Goal: Contribute content: Contribute content

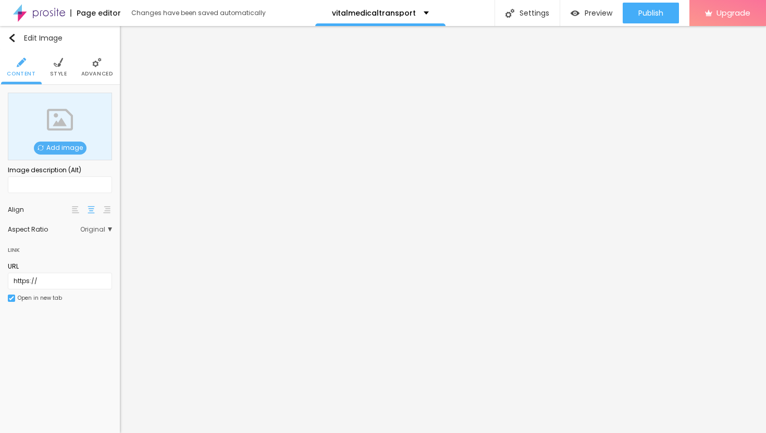
click at [68, 147] on span "Add image" at bounding box center [60, 148] width 53 height 13
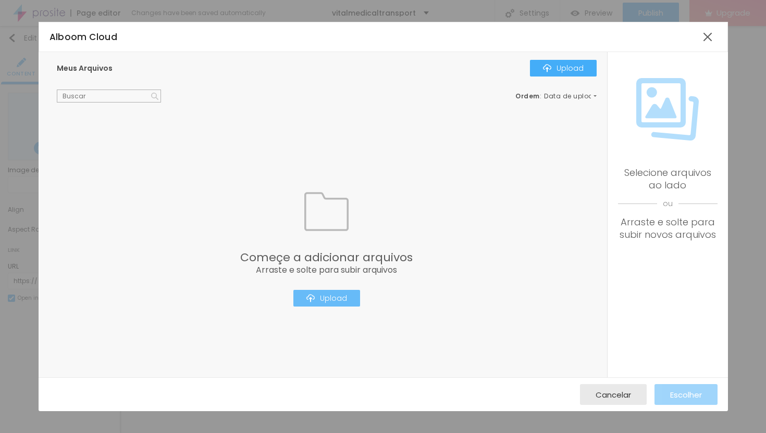
click at [324, 303] on div "Upload" at bounding box center [326, 298] width 41 height 8
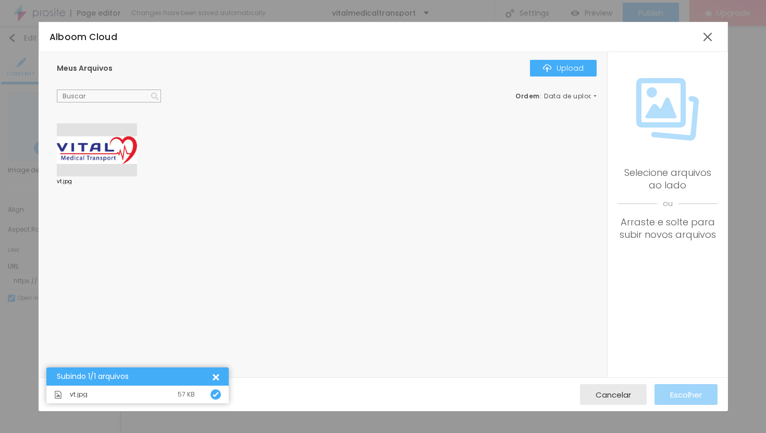
click at [102, 142] on div at bounding box center [97, 149] width 80 height 53
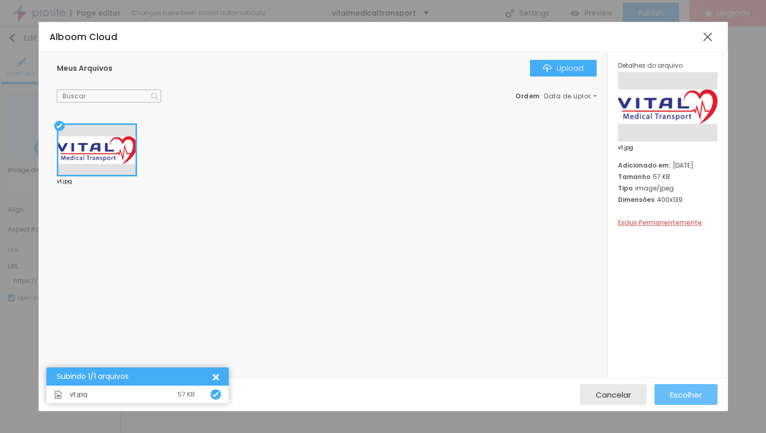
click at [701, 401] on div "Escolher" at bounding box center [686, 395] width 32 height 21
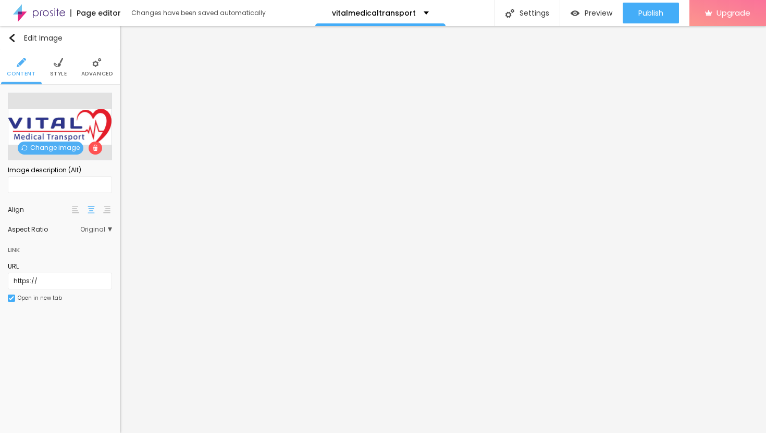
click at [92, 59] on img at bounding box center [96, 62] width 9 height 9
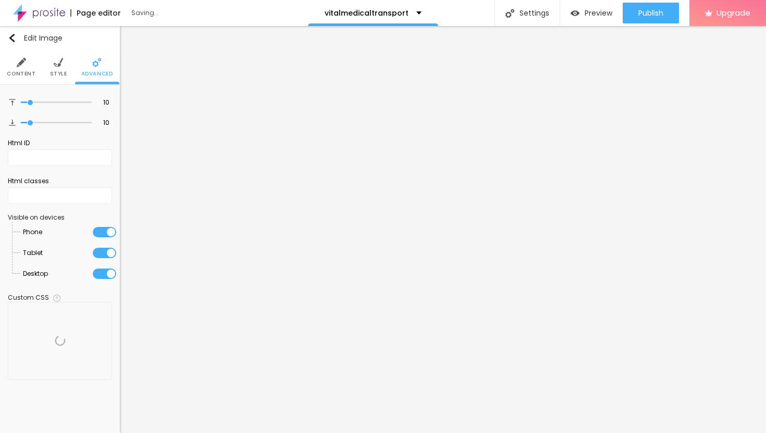
click at [56, 72] on span "Style" at bounding box center [58, 73] width 17 height 5
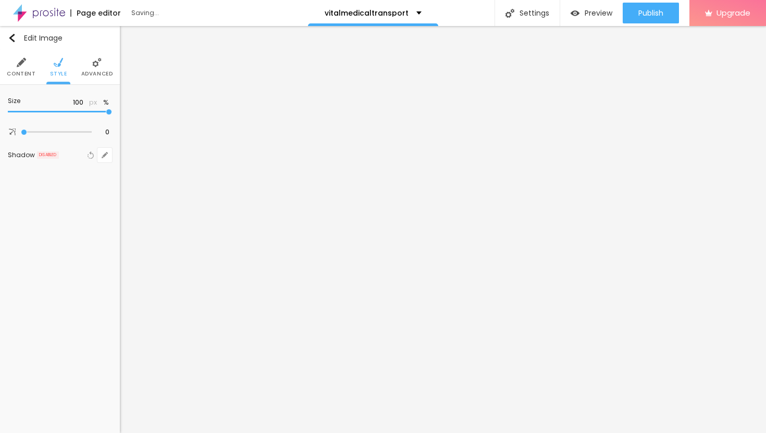
type input "30"
click at [34, 112] on input "range" at bounding box center [60, 111] width 104 height 5
click at [19, 64] on img at bounding box center [21, 62] width 9 height 9
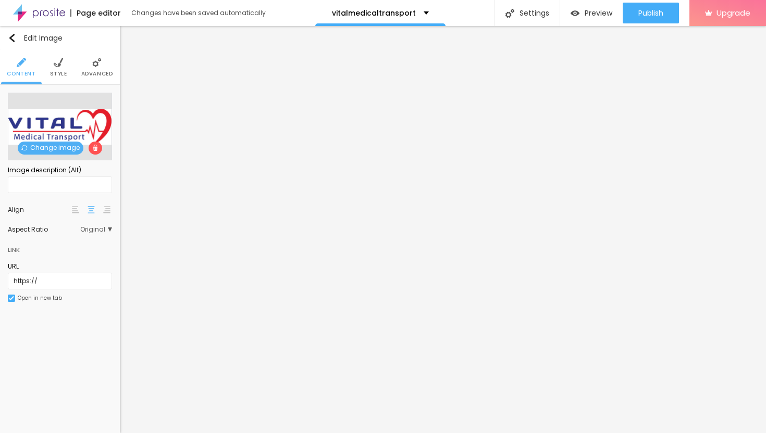
click at [99, 63] on img at bounding box center [96, 62] width 9 height 9
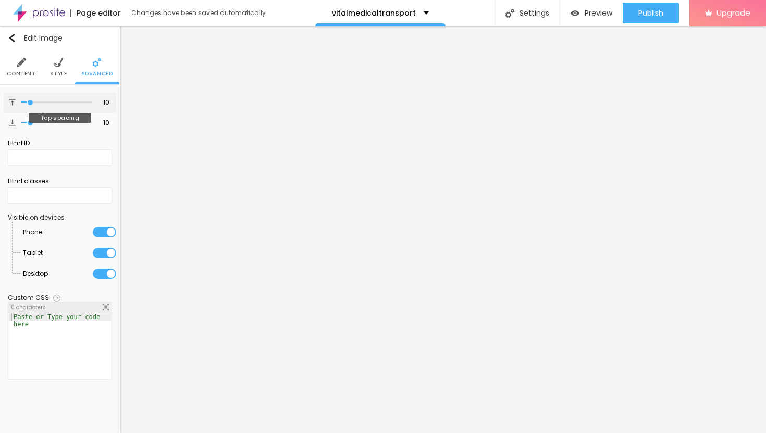
type input "8"
type input "9"
type input "11"
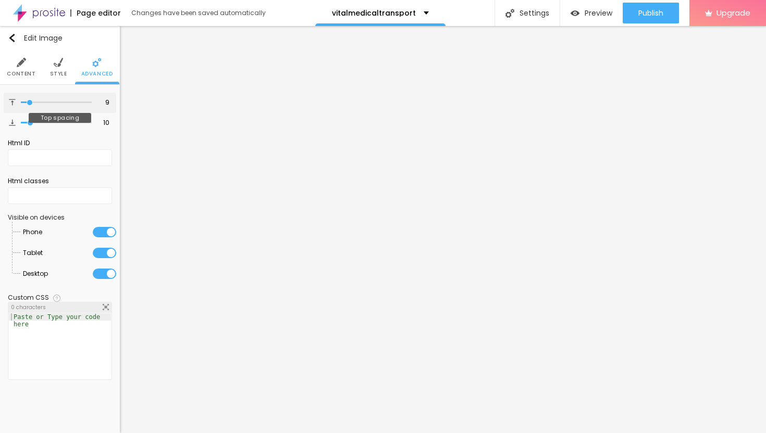
type input "11"
type input "15"
type input "20"
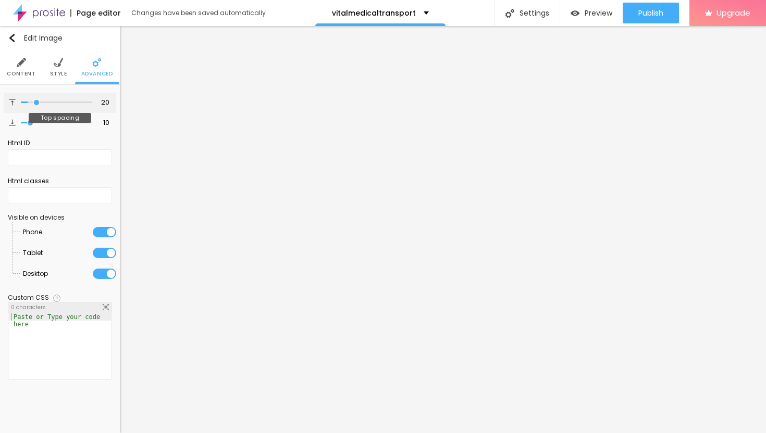
type input "26"
type input "31"
type input "35"
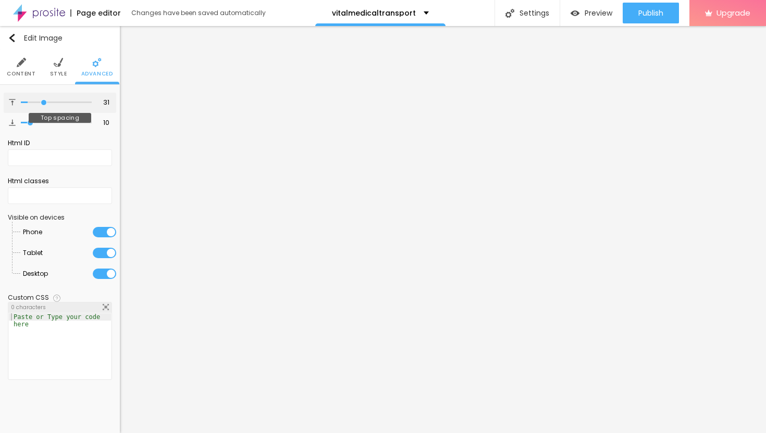
type input "35"
type input "39"
type input "42"
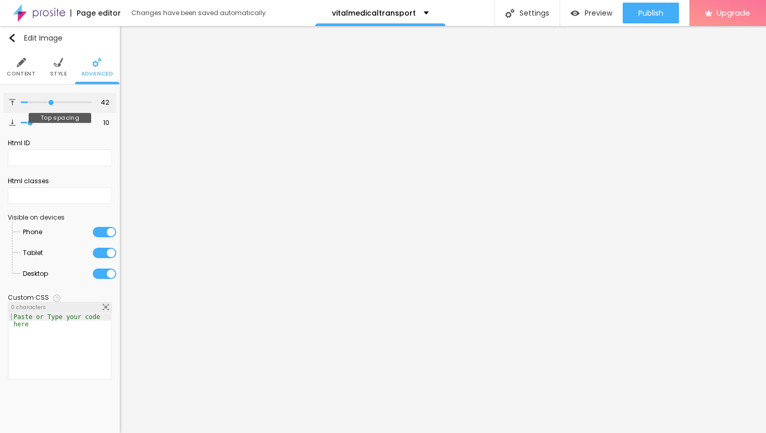
type input "45"
type input "47"
type input "48"
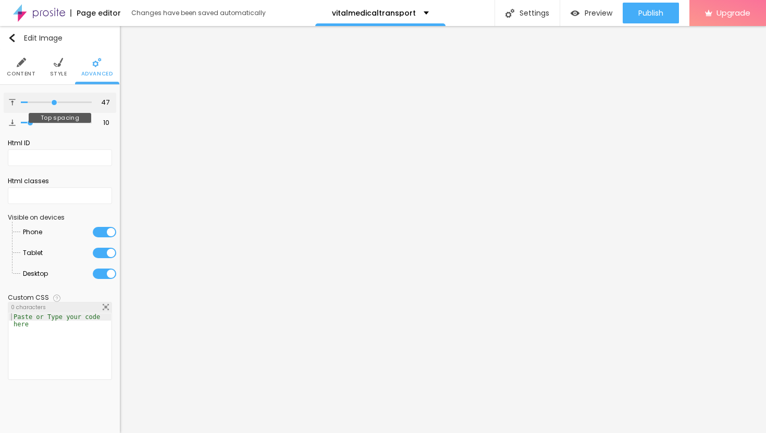
type input "48"
type input "49"
type input "50"
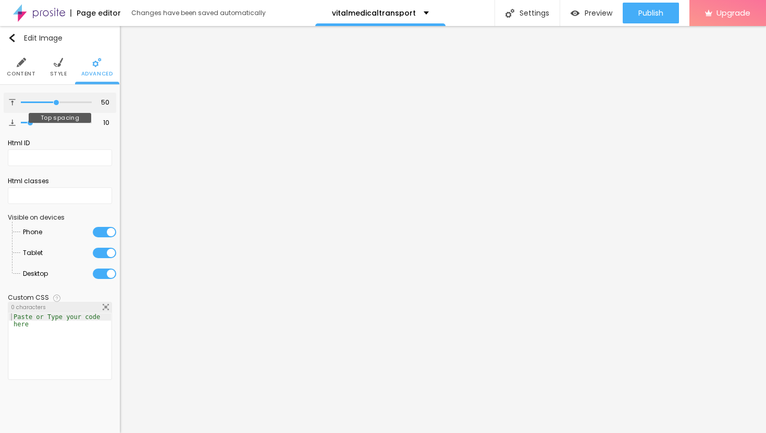
type input "51"
type input "52"
type input "53"
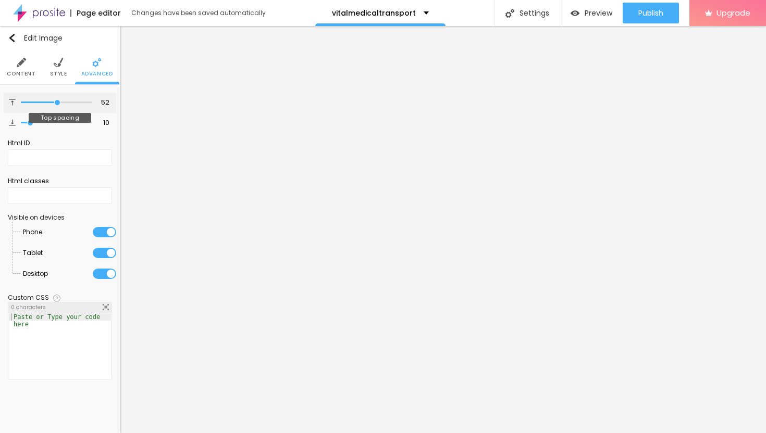
type input "53"
type input "54"
type input "56"
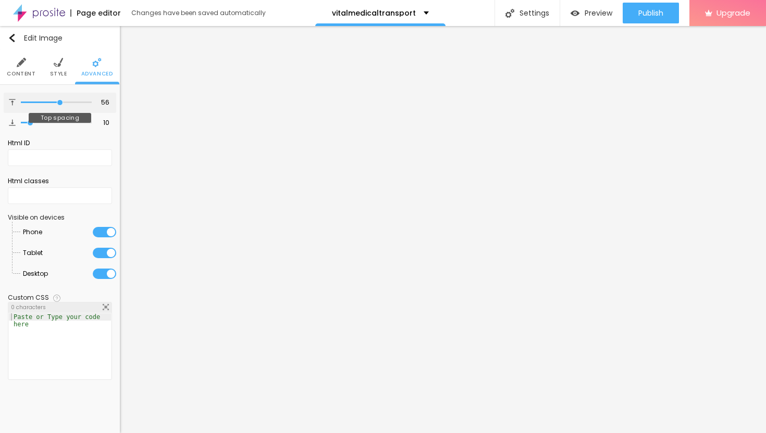
type input "57"
type input "59"
type input "60"
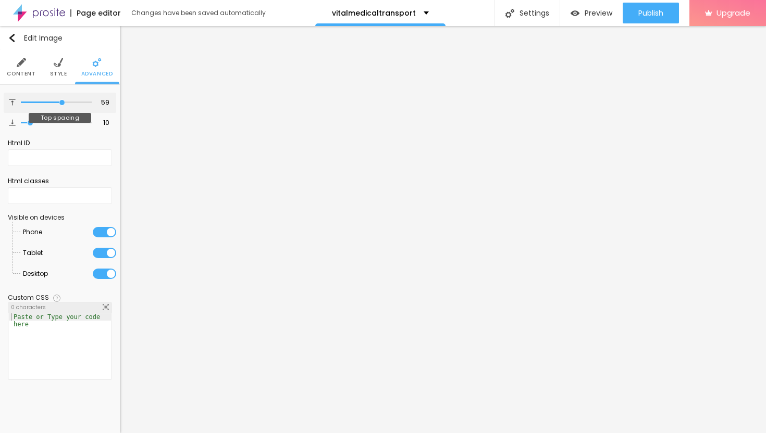
type input "60"
type input "61"
type input "62"
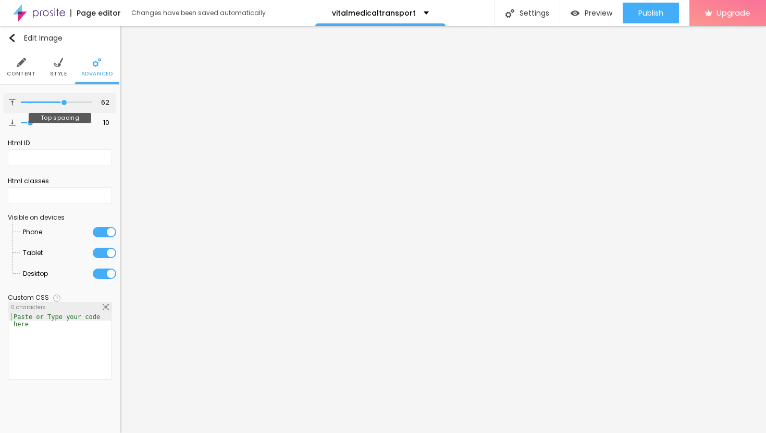
type input "63"
type input "62"
type input "61"
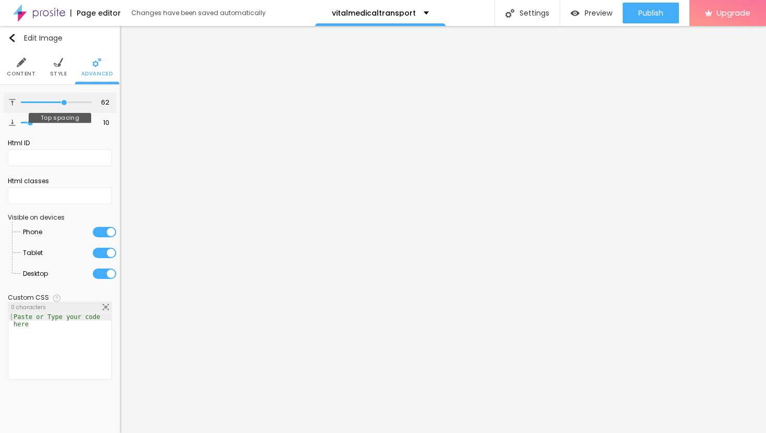
type input "61"
type input "60"
type input "59"
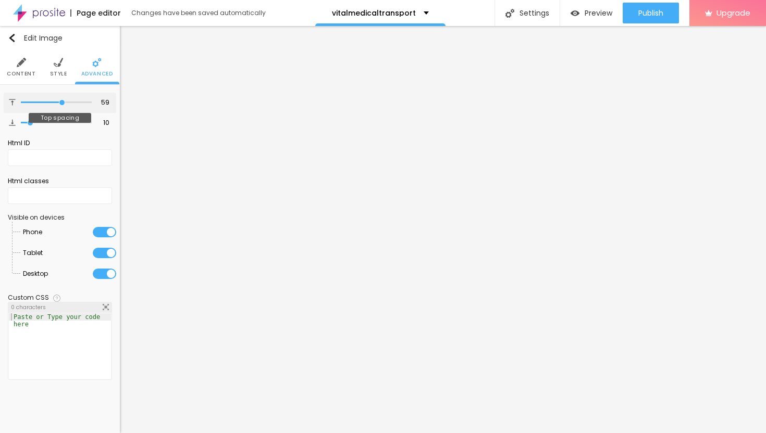
type input "58"
type input "57"
type input "56"
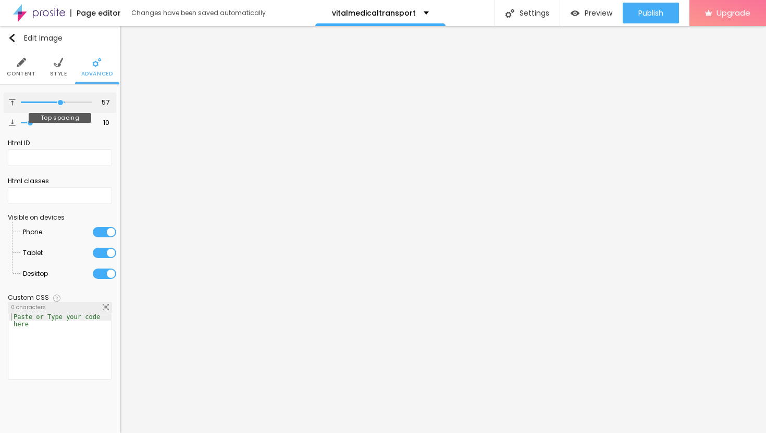
type input "56"
type input "55"
type input "53"
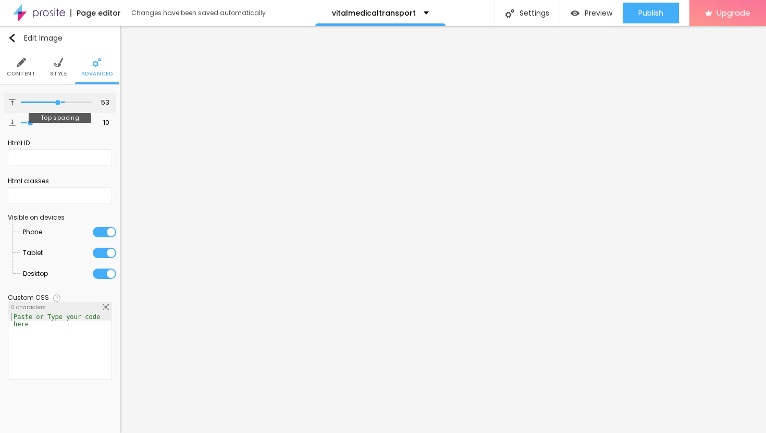
type input "52"
type input "50"
type input "49"
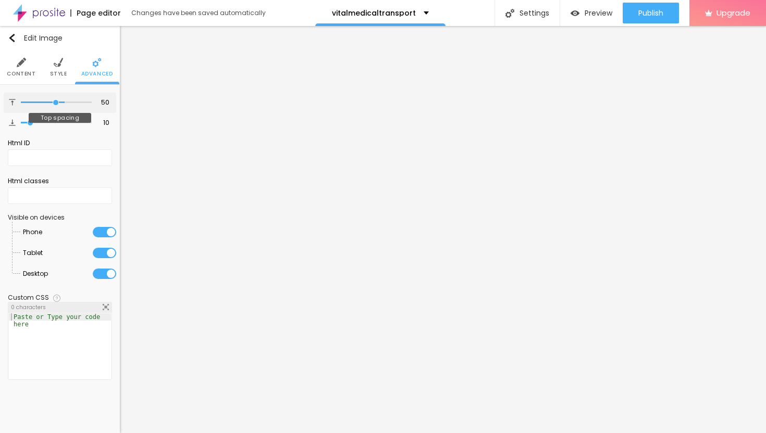
type input "49"
type input "47"
type input "46"
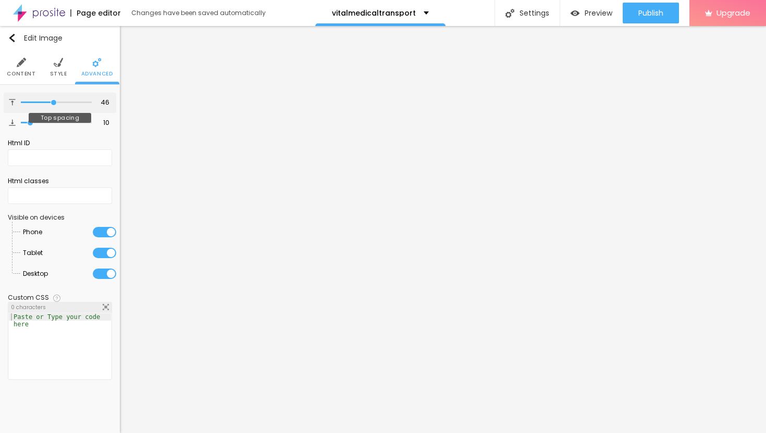
type input "45"
type input "44"
type input "43"
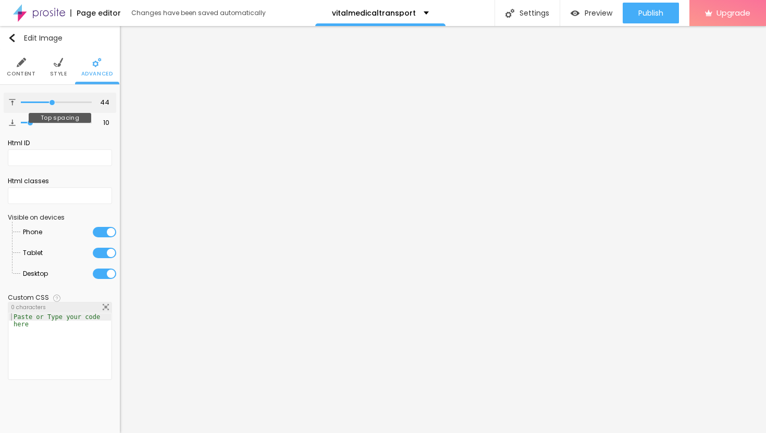
type input "43"
type input "42"
type input "41"
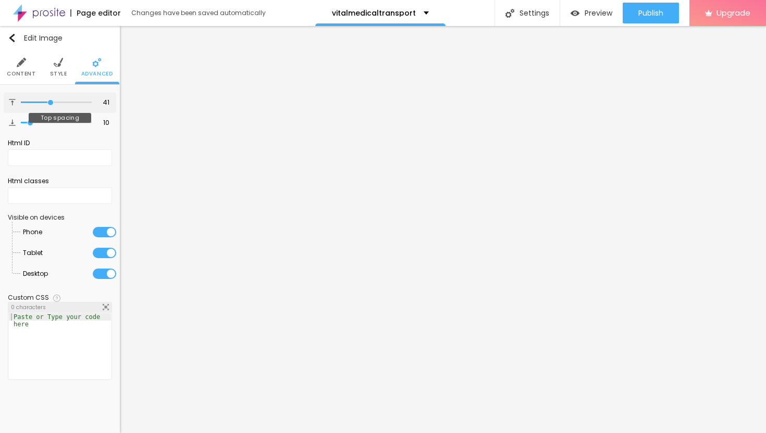
drag, startPoint x: 29, startPoint y: 102, endPoint x: 50, endPoint y: 102, distance: 20.8
type input "41"
click at [50, 102] on input "range" at bounding box center [56, 102] width 71 height 5
click at [14, 39] on img "button" at bounding box center [12, 38] width 8 height 8
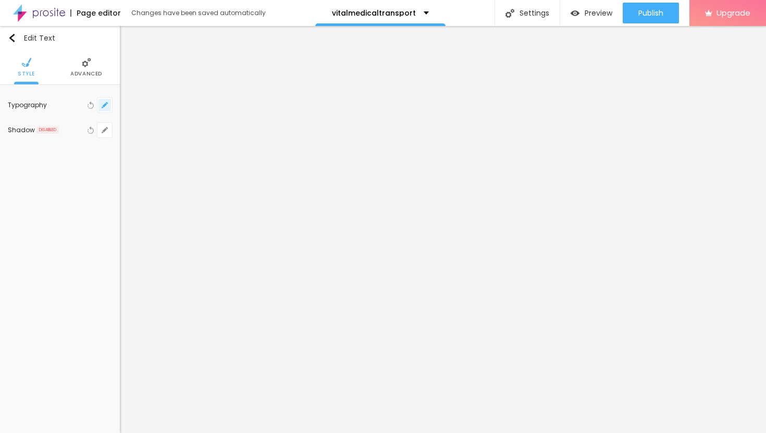
click at [103, 105] on icon "button" at bounding box center [105, 105] width 6 height 6
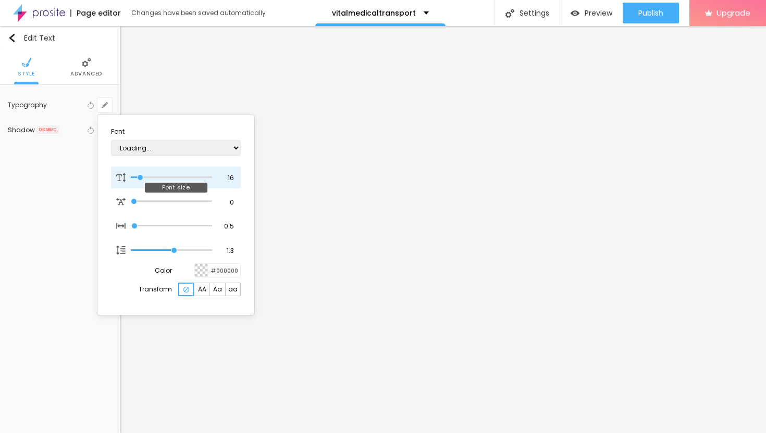
type input "15"
type input "1"
type input "16"
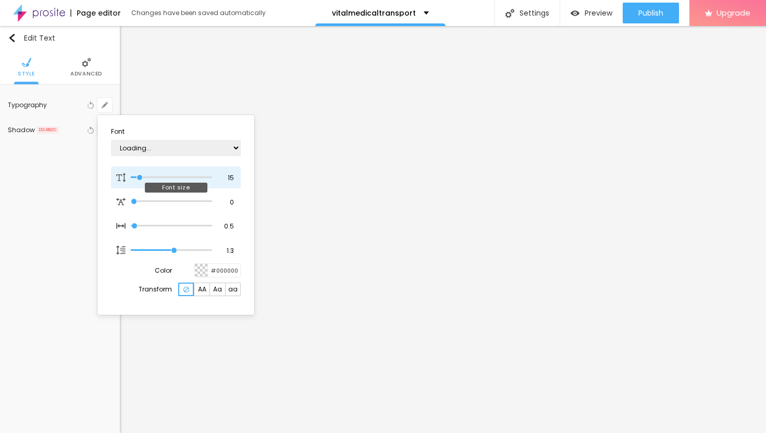
type input "1"
type input "18"
type input "1"
type input "19"
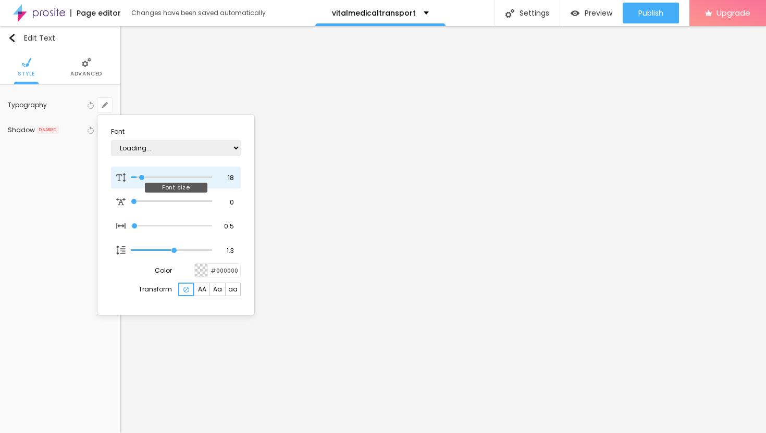
type input "19"
type input "1"
type input "21"
type input "1"
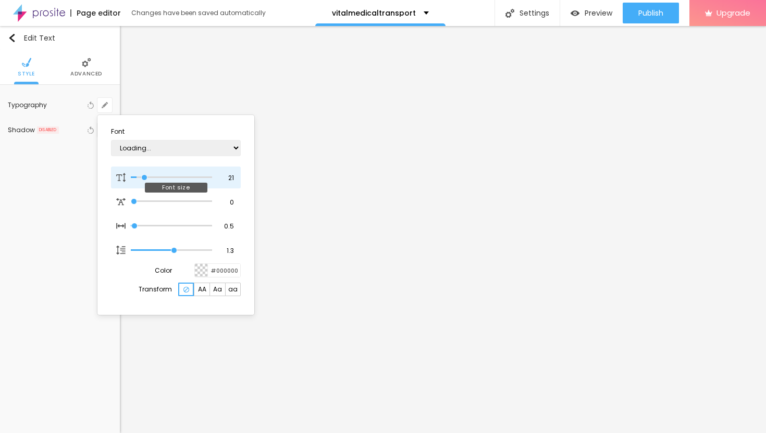
type input "23"
type input "1"
type input "24"
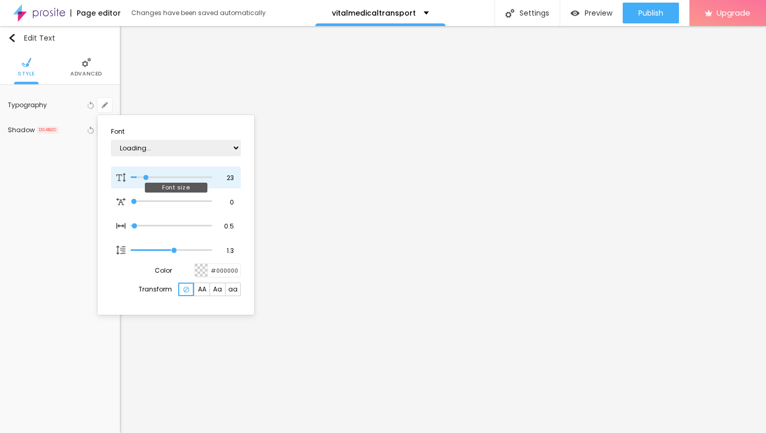
type input "1"
type input "25"
type input "1"
type input "26"
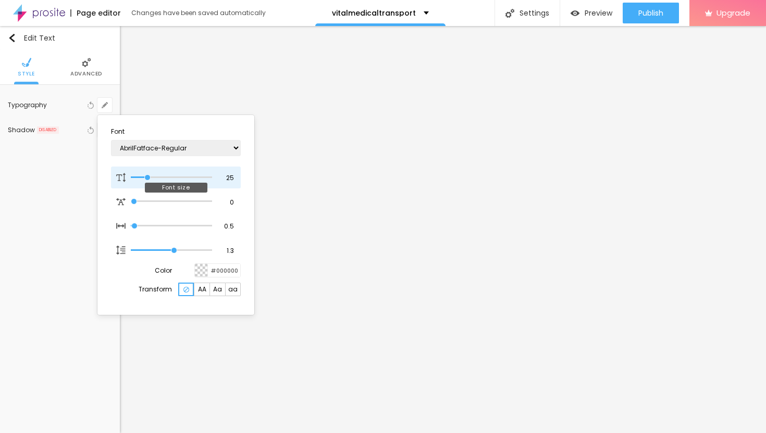
type input "26"
type input "1"
drag, startPoint x: 139, startPoint y: 176, endPoint x: 149, endPoint y: 176, distance: 9.9
type input "26"
click at [149, 176] on input "range" at bounding box center [171, 177] width 81 height 5
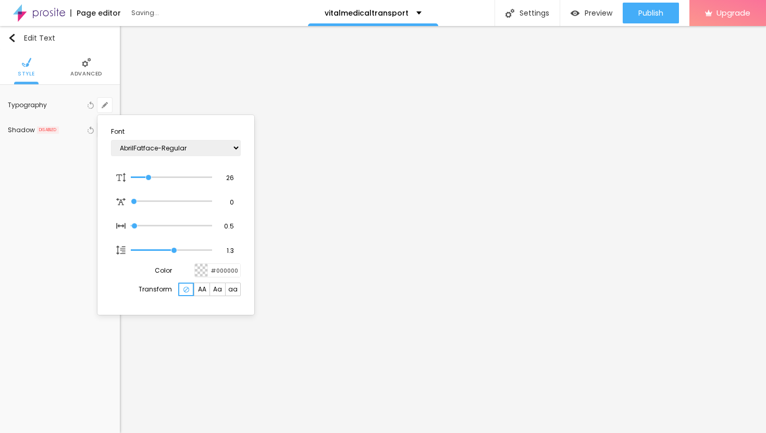
type input "1"
click at [386, 201] on div at bounding box center [383, 216] width 766 height 433
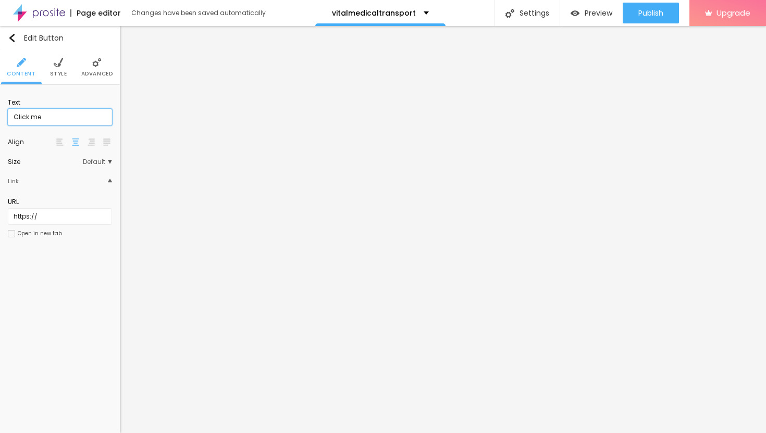
drag, startPoint x: 57, startPoint y: 116, endPoint x: 2, endPoint y: 116, distance: 54.7
click at [0, 116] on div "Text Click me Align Size Default Small Default Big Link URL https:// Open in ne…" at bounding box center [60, 171] width 120 height 173
paste input "→ VIEW DOCUMENT HERE"
type input "→ VIEW DOCUMENT HERE"
drag, startPoint x: 45, startPoint y: 216, endPoint x: 0, endPoint y: 212, distance: 45.0
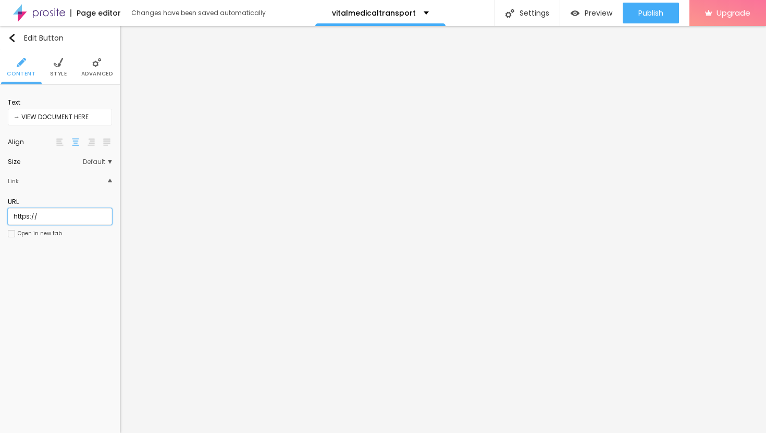
click at [0, 213] on div "Text → VIEW DOCUMENT HERE Align Size Default Small Default Big Link URL https:/…" at bounding box center [60, 171] width 120 height 173
paste input "[URL][DOMAIN_NAME]"
type input "[URL][DOMAIN_NAME]"
click at [14, 231] on div at bounding box center [11, 233] width 7 height 7
click at [93, 68] on li "Advanced" at bounding box center [97, 67] width 32 height 34
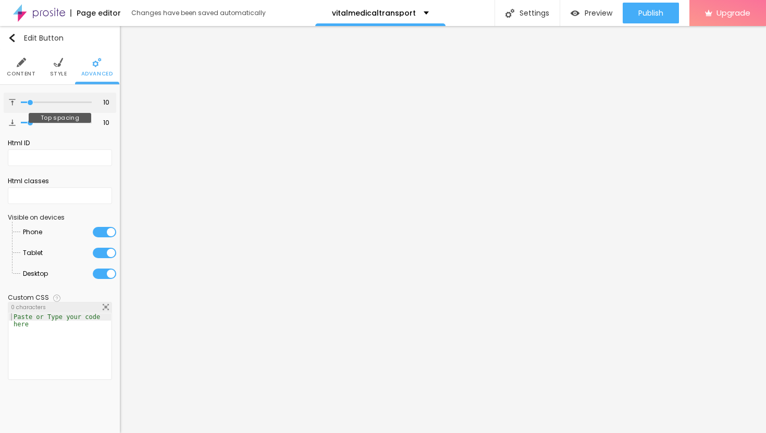
type input "9"
type input "10"
type input "11"
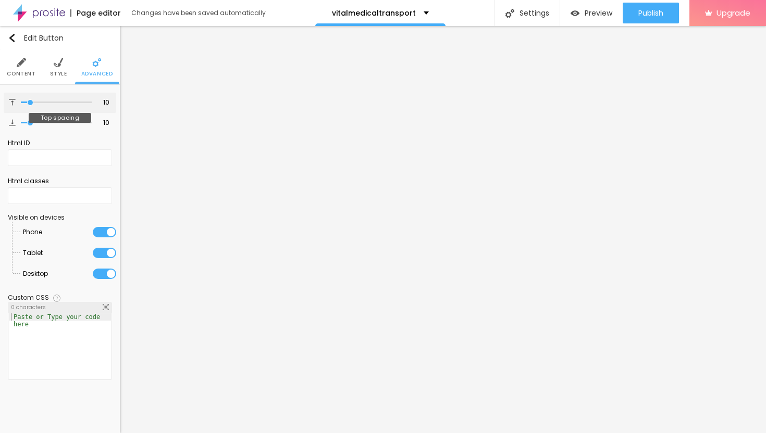
type input "11"
type input "12"
type input "13"
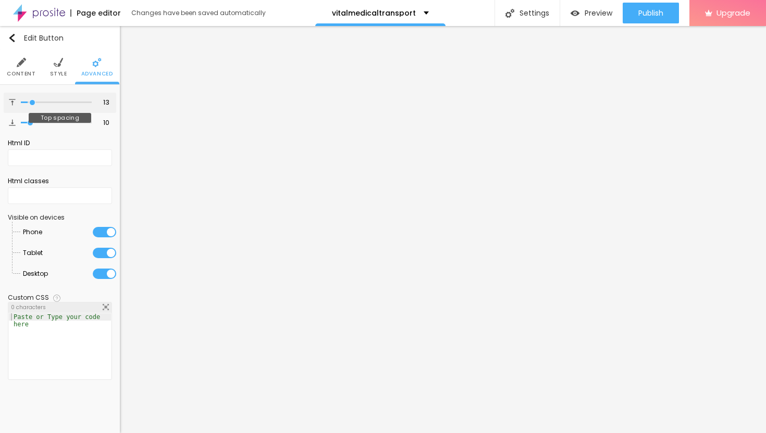
type input "14"
type input "15"
type input "16"
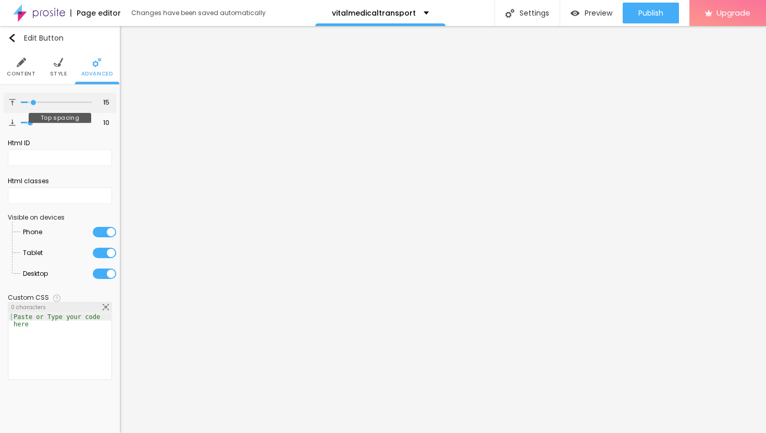
type input "16"
type input "17"
type input "18"
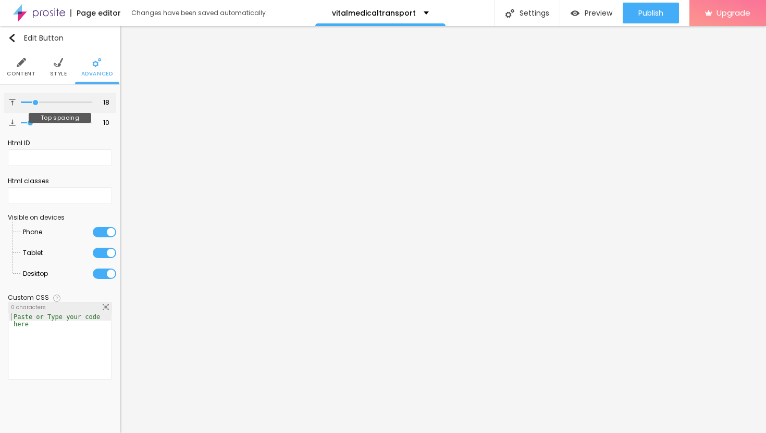
type input "19"
type input "20"
type input "21"
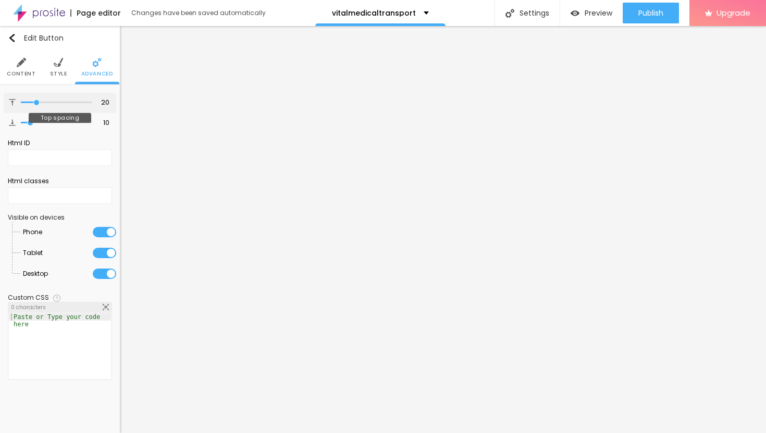
type input "21"
type input "22"
type input "23"
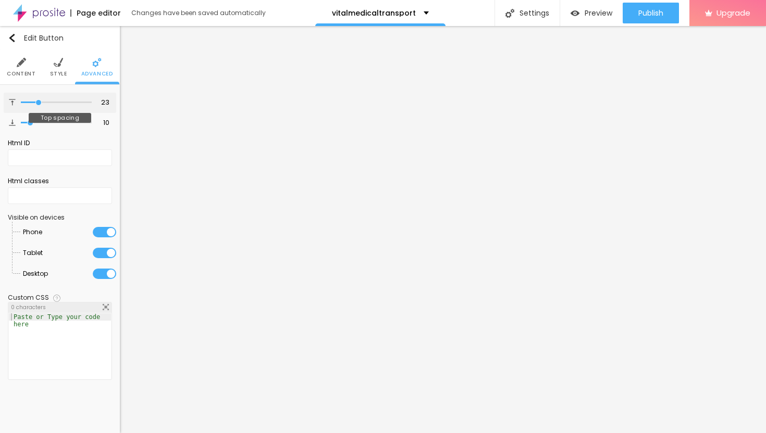
type input "24"
type input "25"
type input "26"
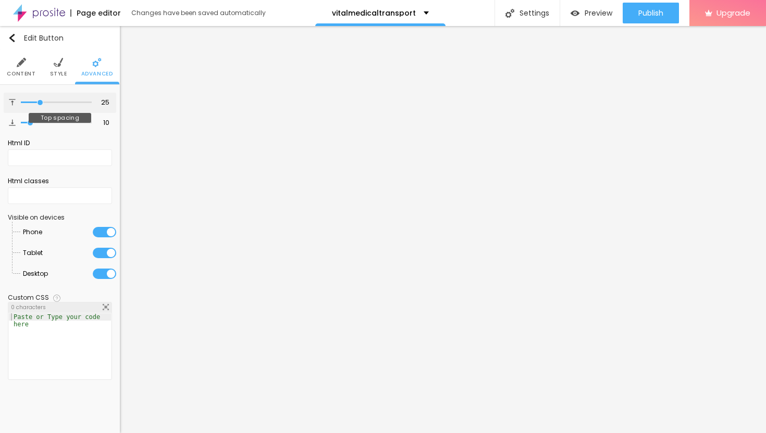
type input "26"
type input "27"
drag, startPoint x: 30, startPoint y: 102, endPoint x: 41, endPoint y: 102, distance: 10.9
type input "27"
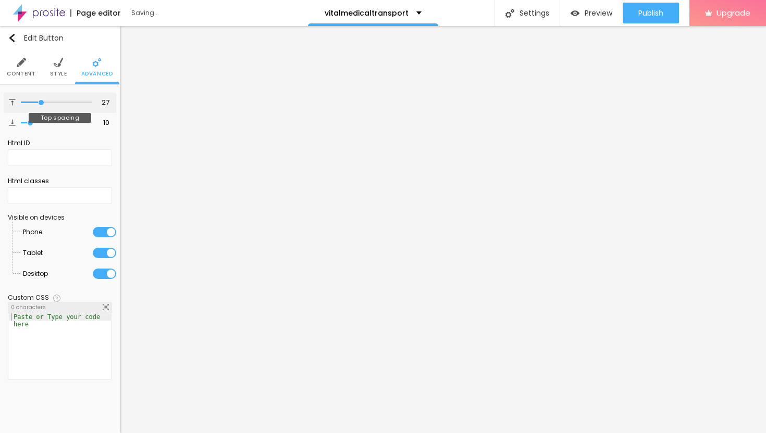
click at [41, 102] on input "range" at bounding box center [56, 102] width 71 height 5
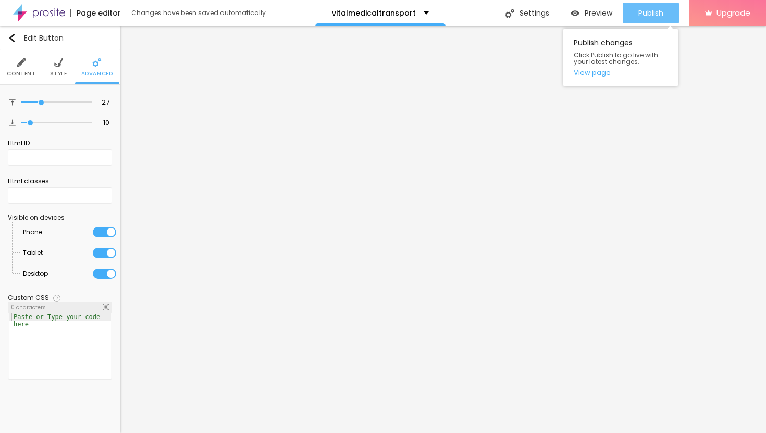
click at [653, 11] on span "Publish" at bounding box center [650, 13] width 25 height 8
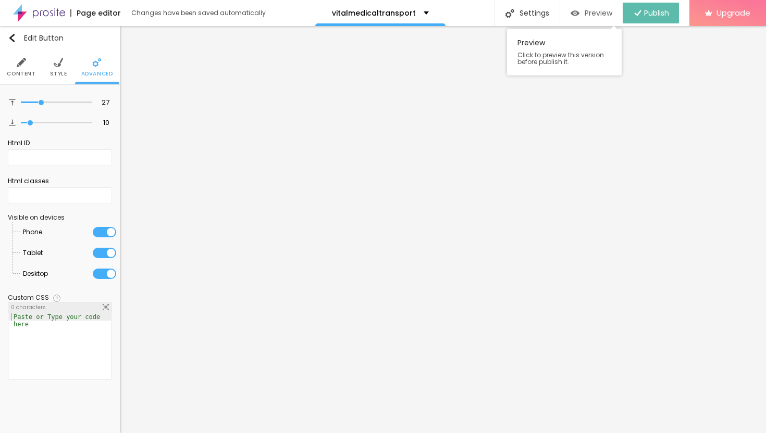
click at [585, 14] on span "Preview" at bounding box center [599, 13] width 28 height 8
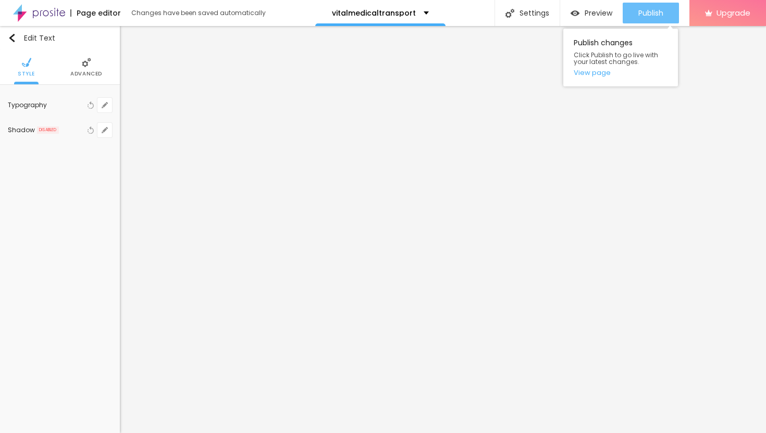
click at [659, 17] on span "Publish" at bounding box center [650, 13] width 25 height 8
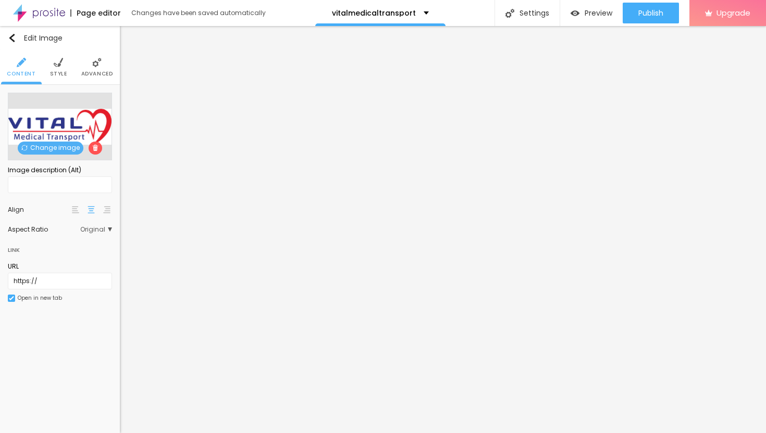
click at [58, 64] on img at bounding box center [58, 62] width 9 height 9
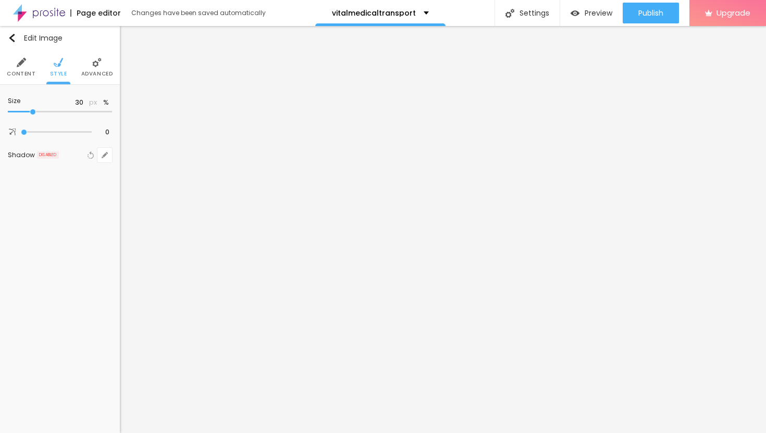
click at [99, 68] on li "Advanced" at bounding box center [97, 67] width 32 height 34
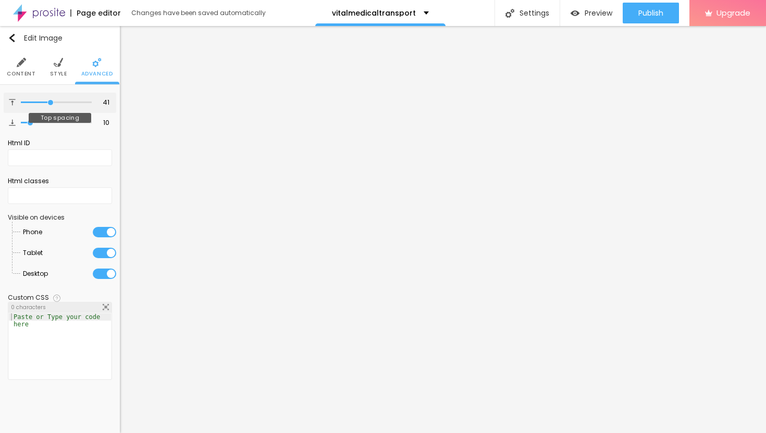
type input "44"
type input "45"
type input "46"
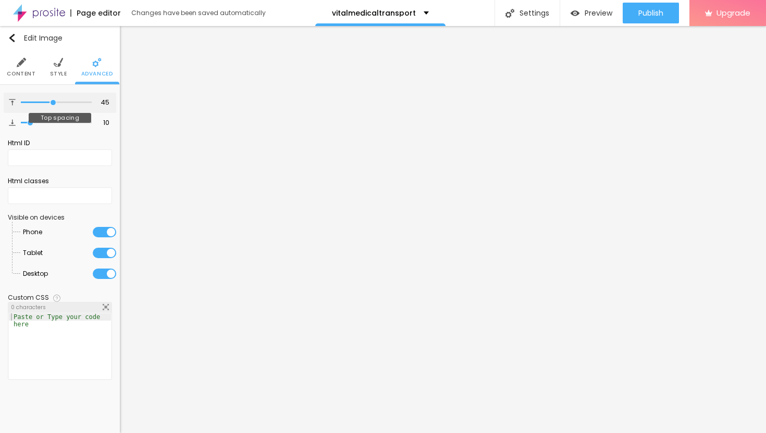
type input "46"
type input "48"
type input "49"
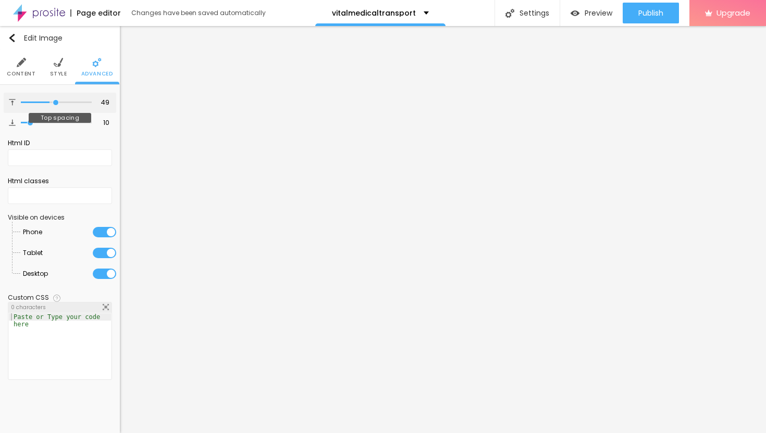
type input "51"
type input "52"
type input "53"
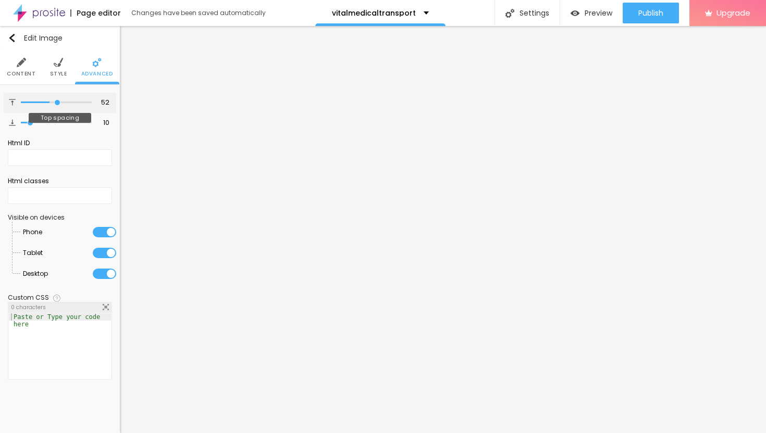
type input "53"
type input "54"
type input "55"
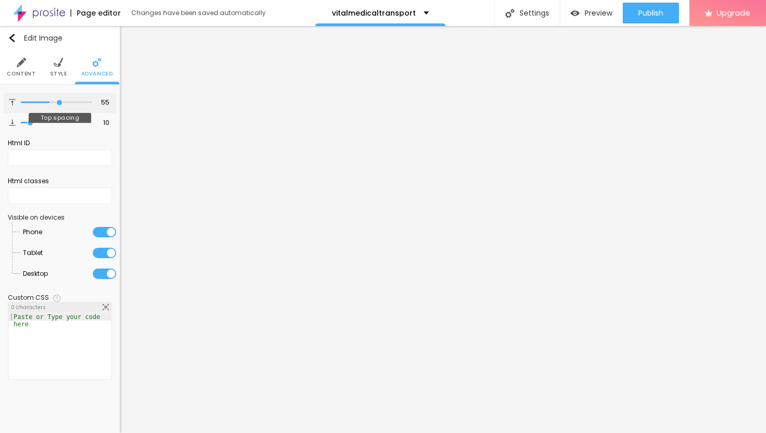
type input "56"
type input "57"
type input "58"
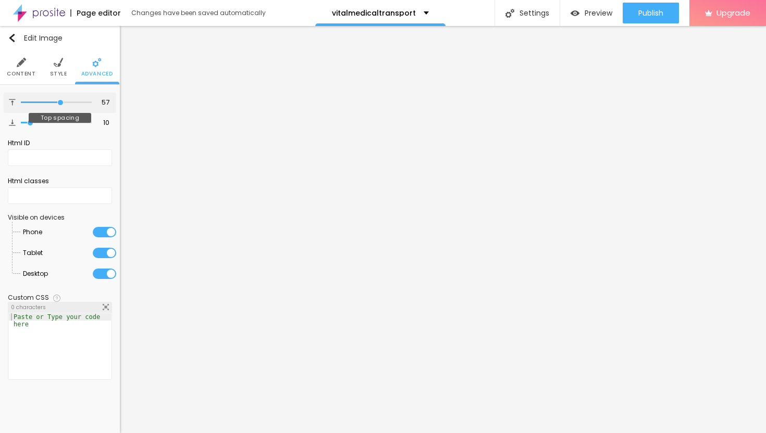
type input "58"
type input "59"
type input "60"
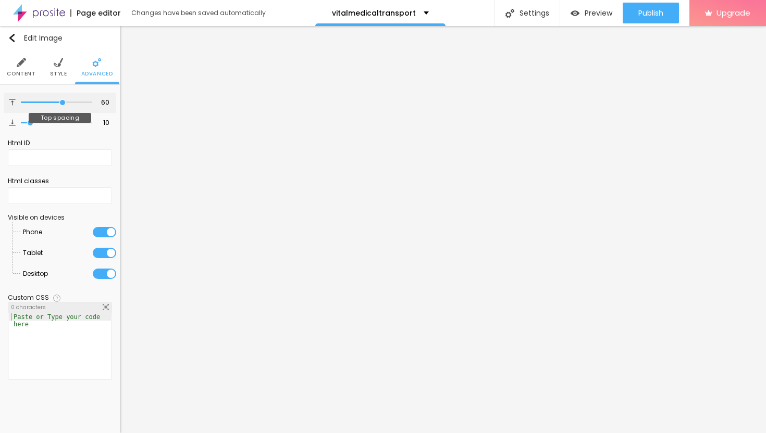
type input "61"
type input "62"
drag, startPoint x: 52, startPoint y: 103, endPoint x: 63, endPoint y: 106, distance: 11.4
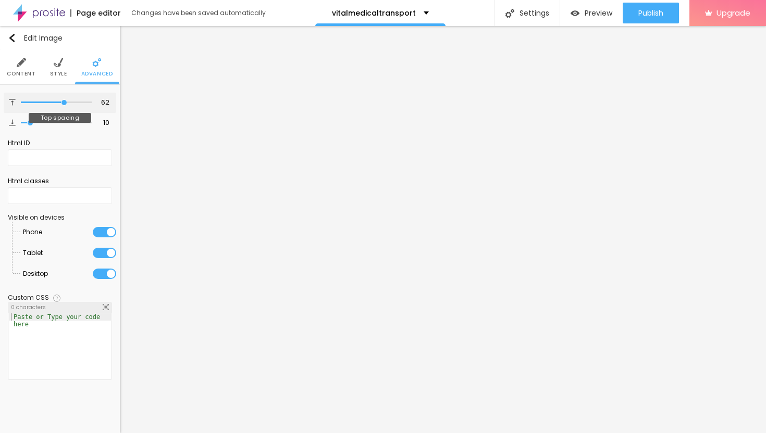
type input "62"
click at [63, 105] on input "range" at bounding box center [56, 102] width 71 height 5
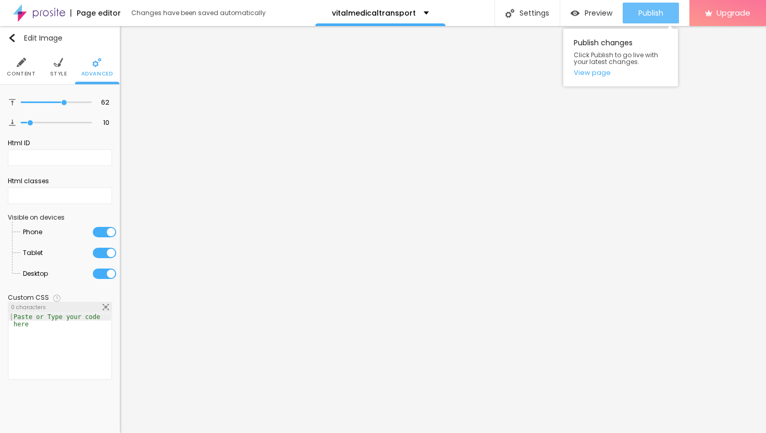
click at [653, 13] on span "Publish" at bounding box center [650, 13] width 25 height 8
